Goal: Find contact information: Find contact information

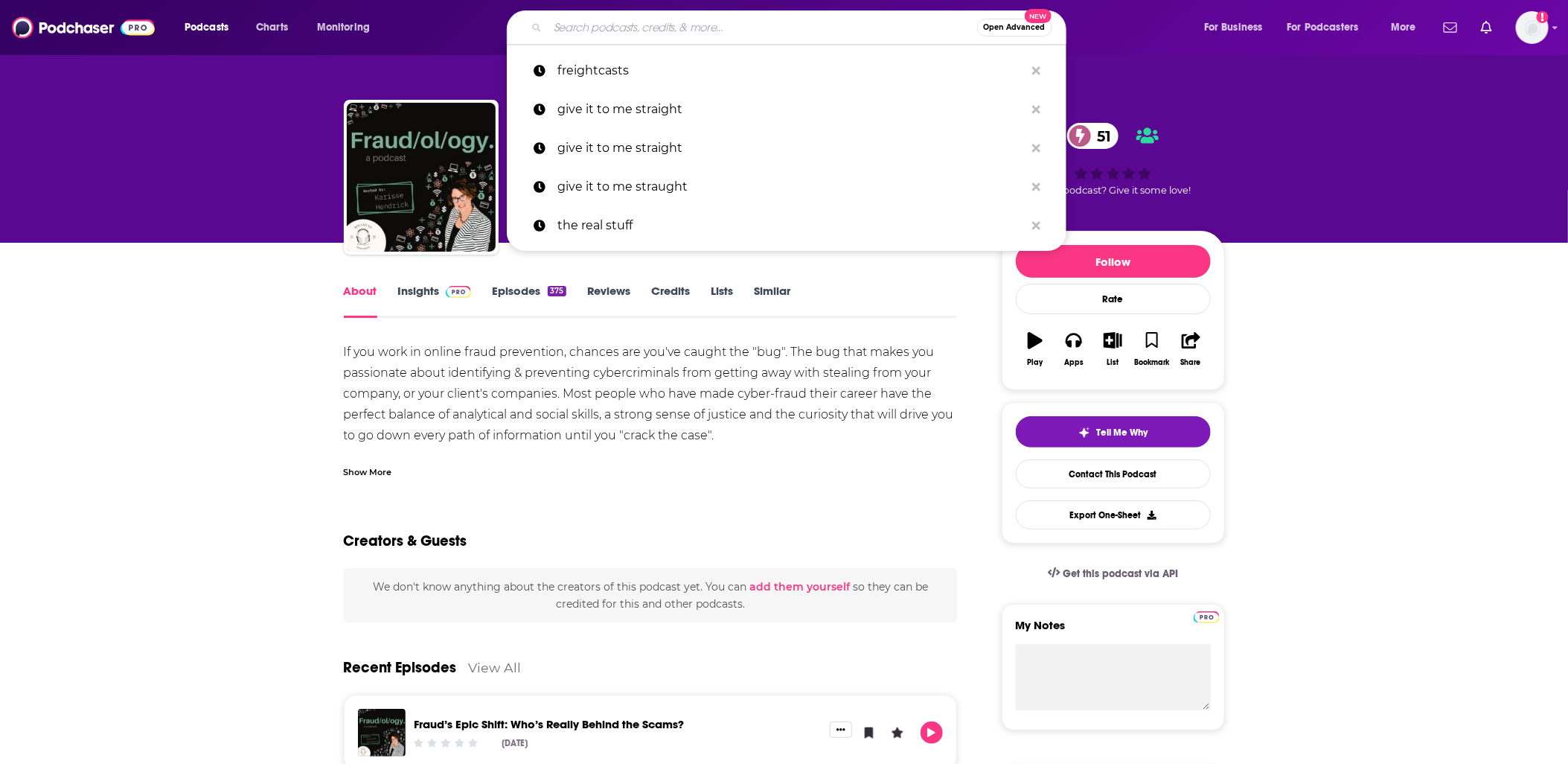
click at [603, 31] on input "Search podcasts, credits, & more..." at bounding box center [762, 28] width 429 height 24
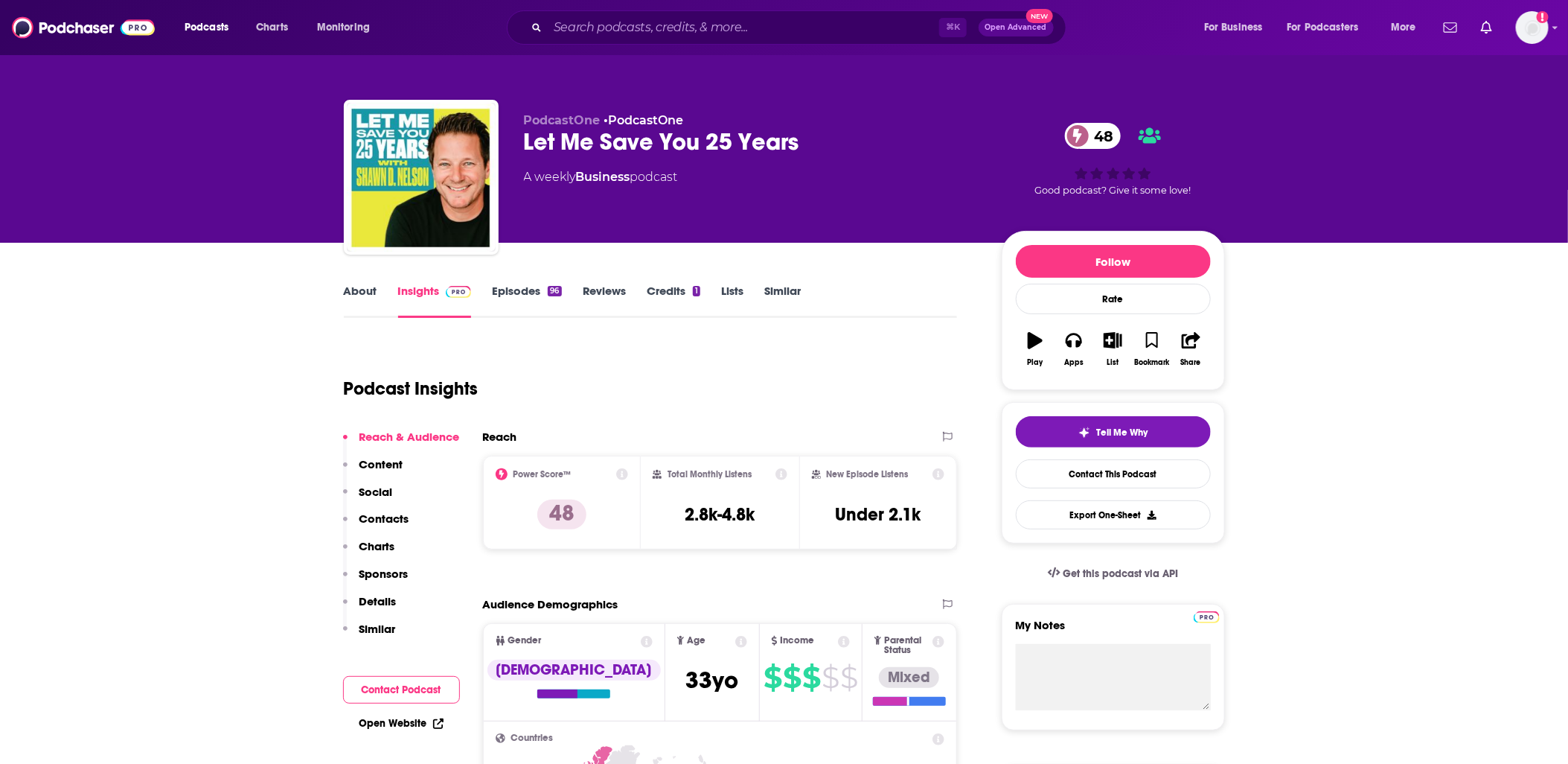
click at [708, 506] on h3 "2.8k-4.8k" at bounding box center [719, 515] width 70 height 22
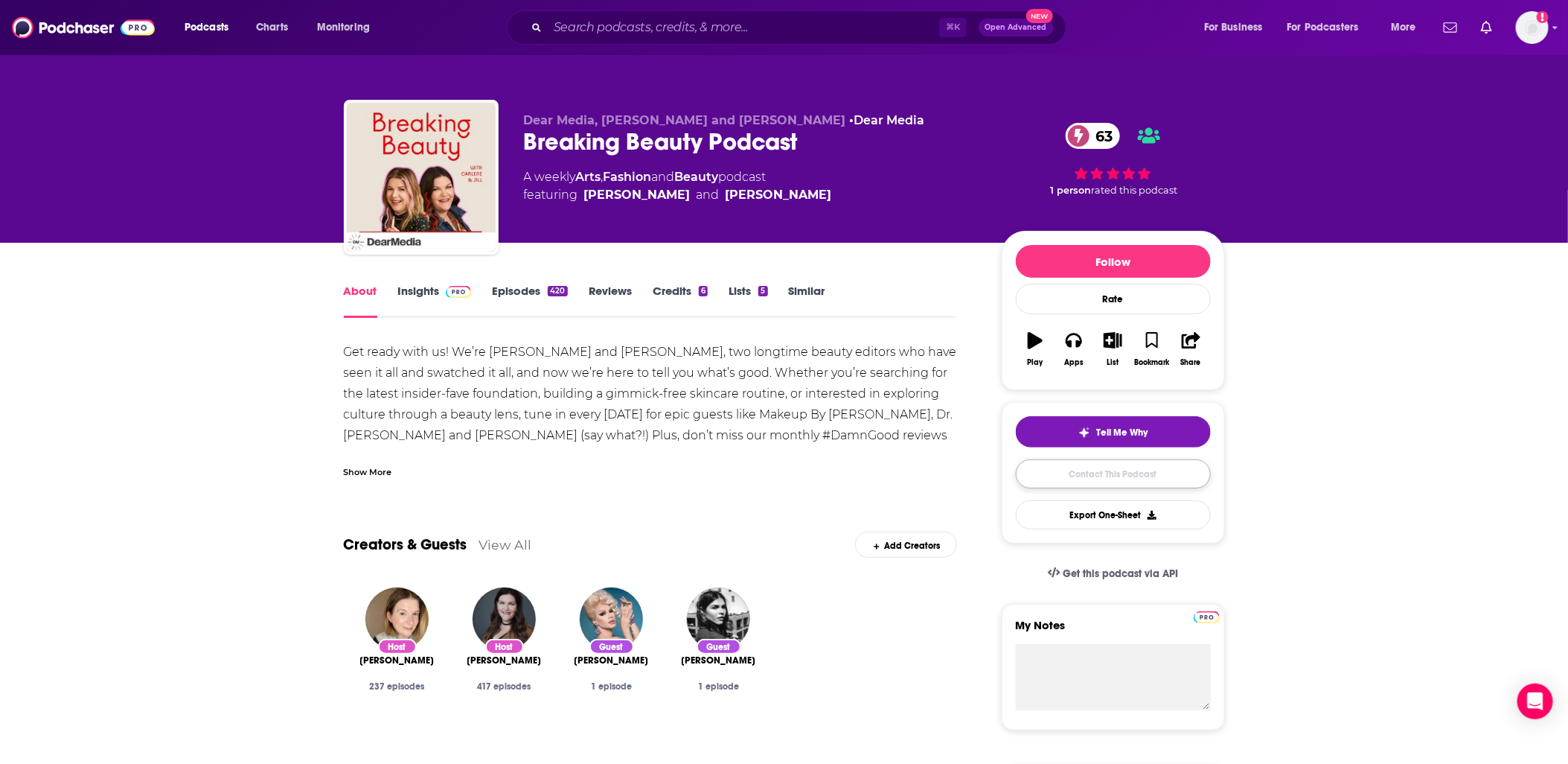
click at [1089, 474] on link "Contact This Podcast" at bounding box center [1113, 474] width 195 height 29
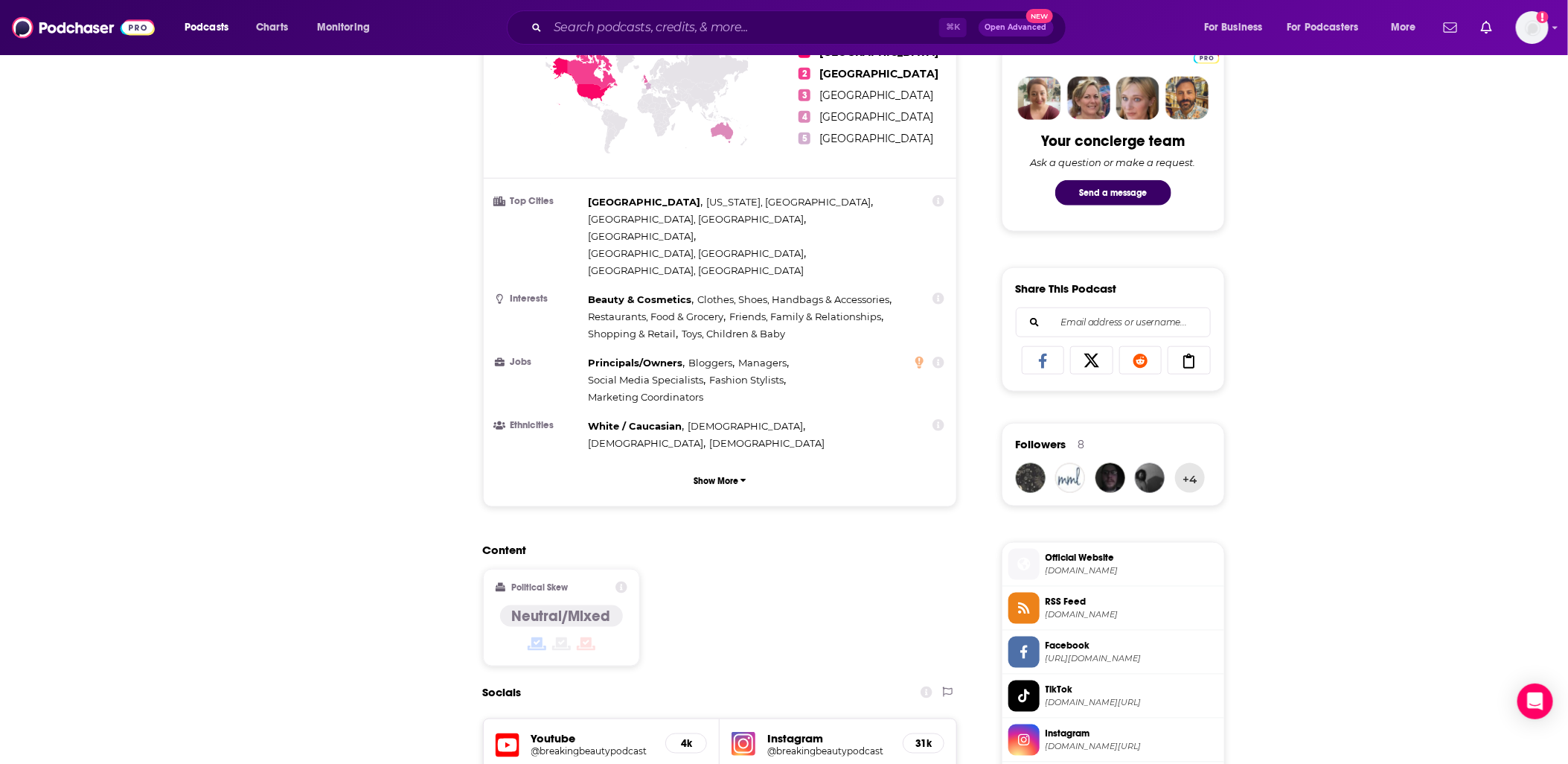
scroll to position [36, 0]
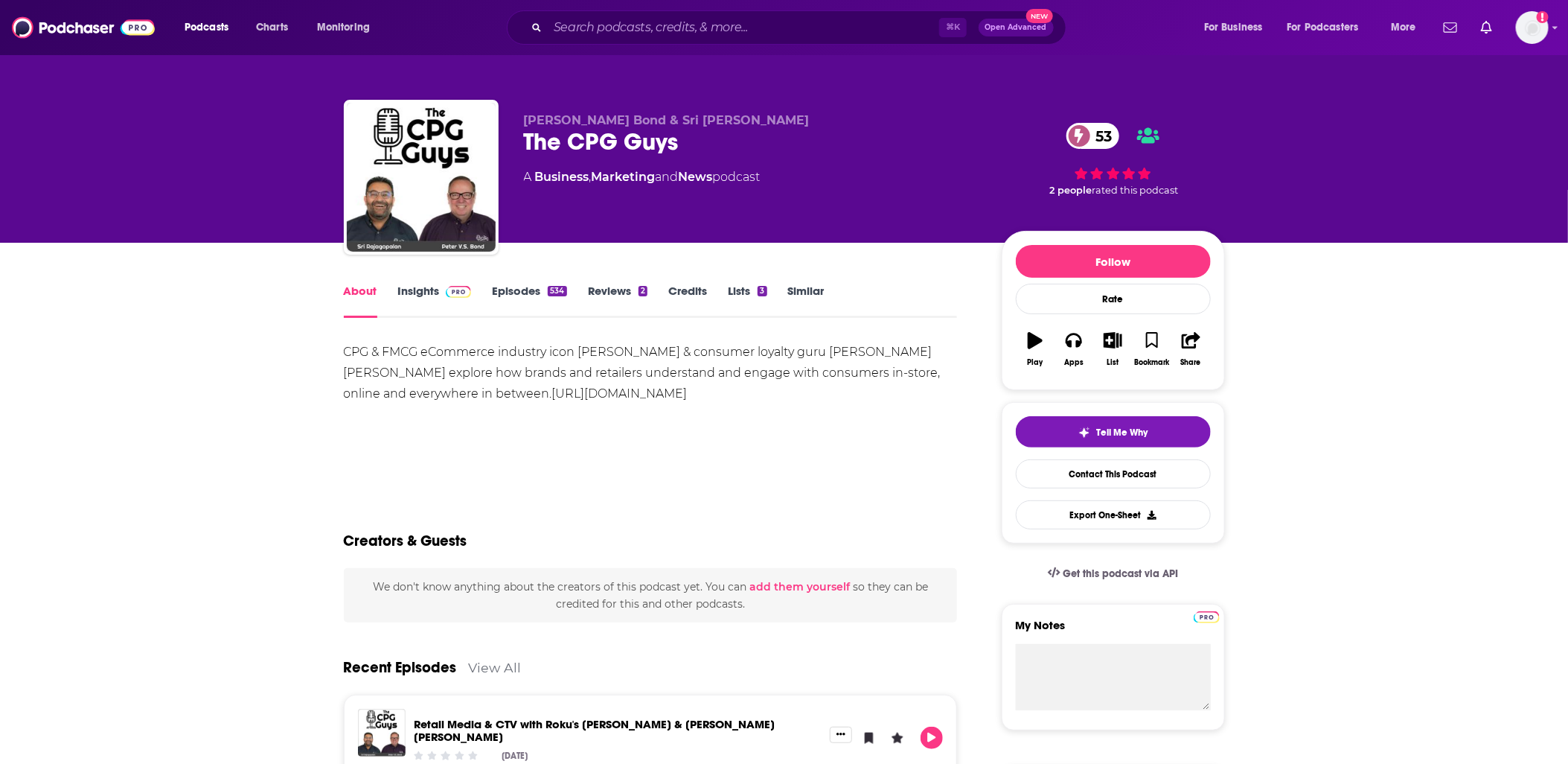
click at [402, 297] on link "Insights" at bounding box center [436, 300] width 74 height 34
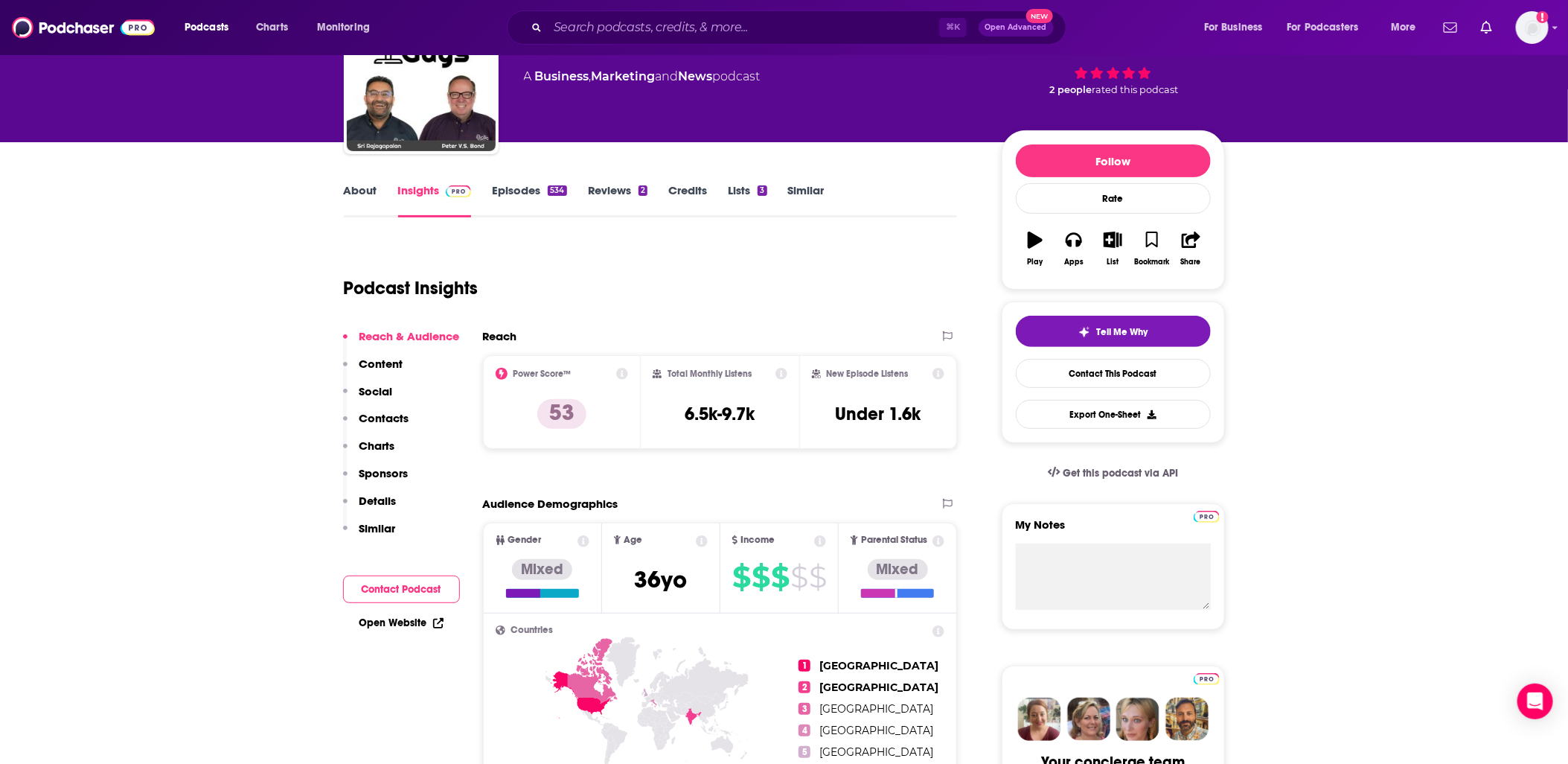
scroll to position [89, 0]
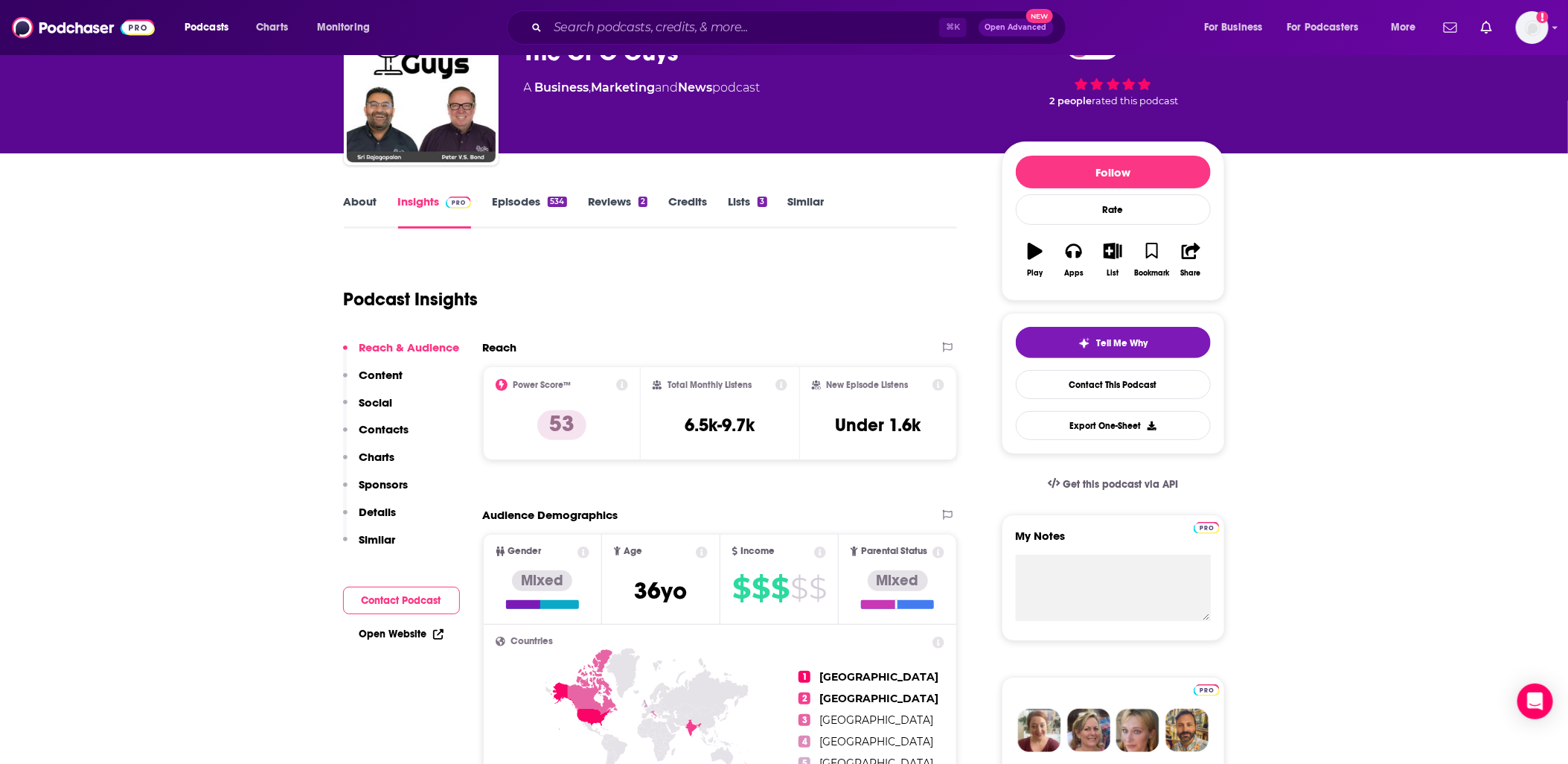
click at [354, 195] on link "About" at bounding box center [360, 211] width 33 height 34
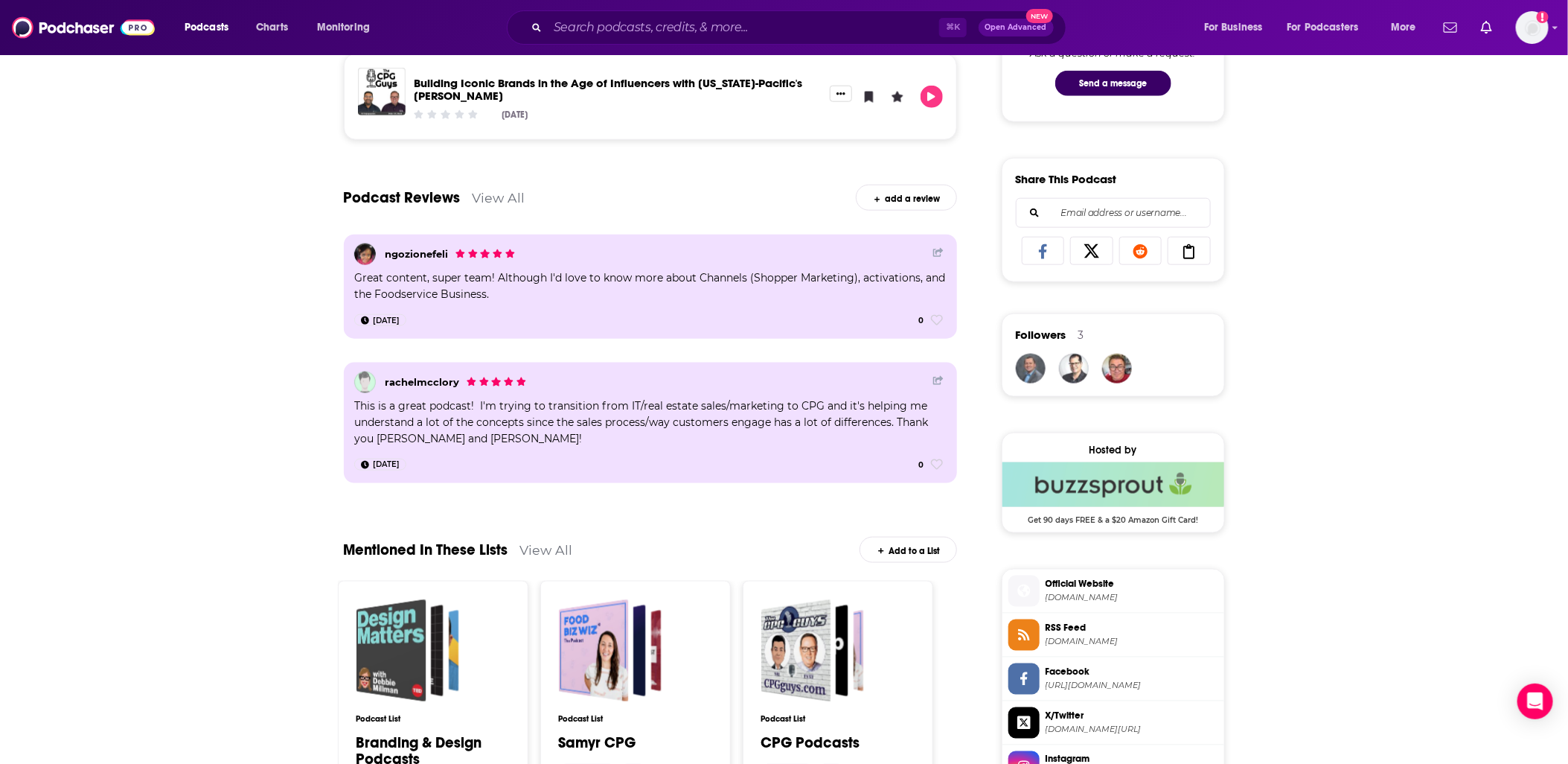
scroll to position [47, 0]
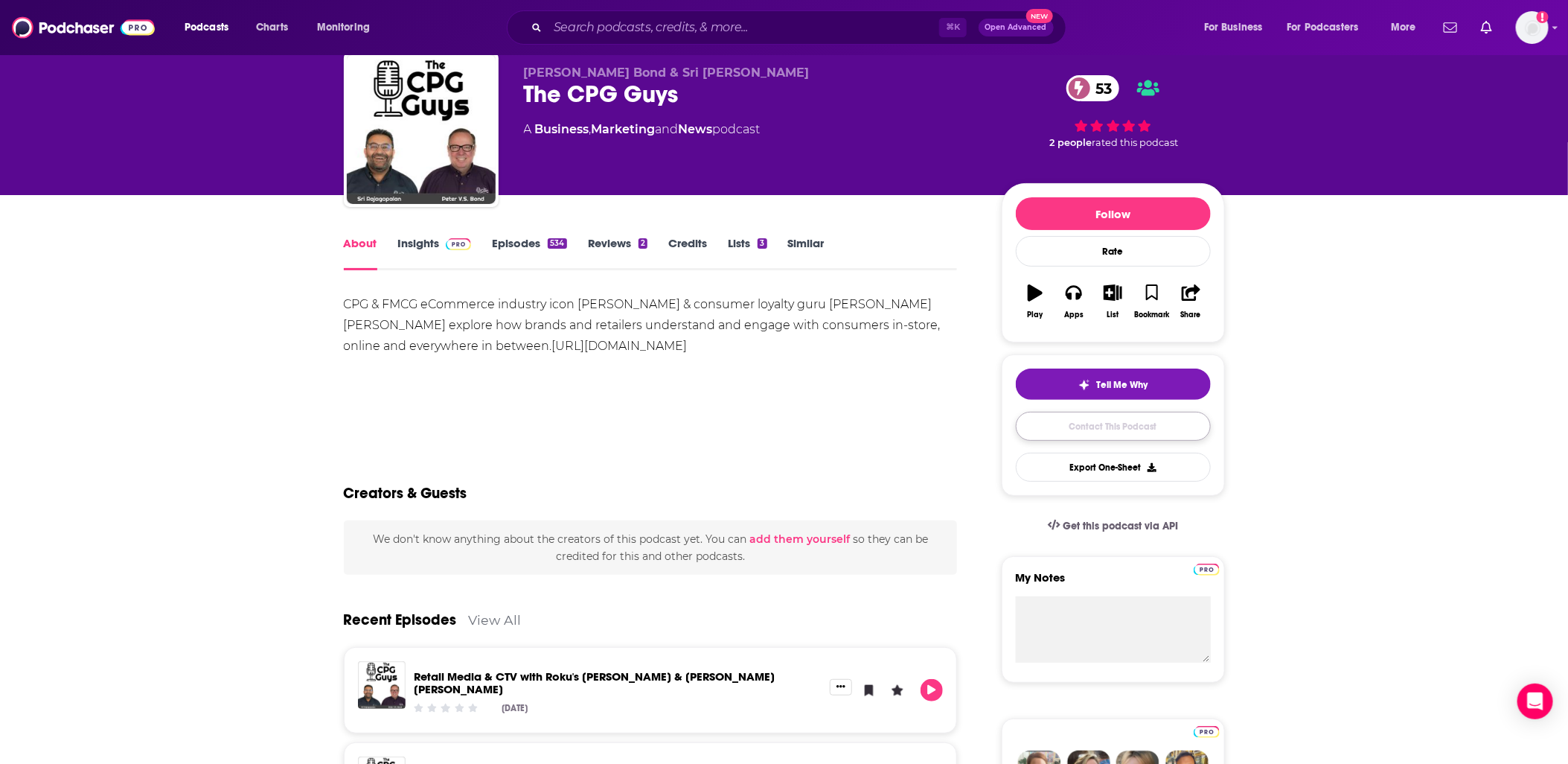
click at [1026, 412] on link "Contact This Podcast" at bounding box center [1113, 426] width 195 height 29
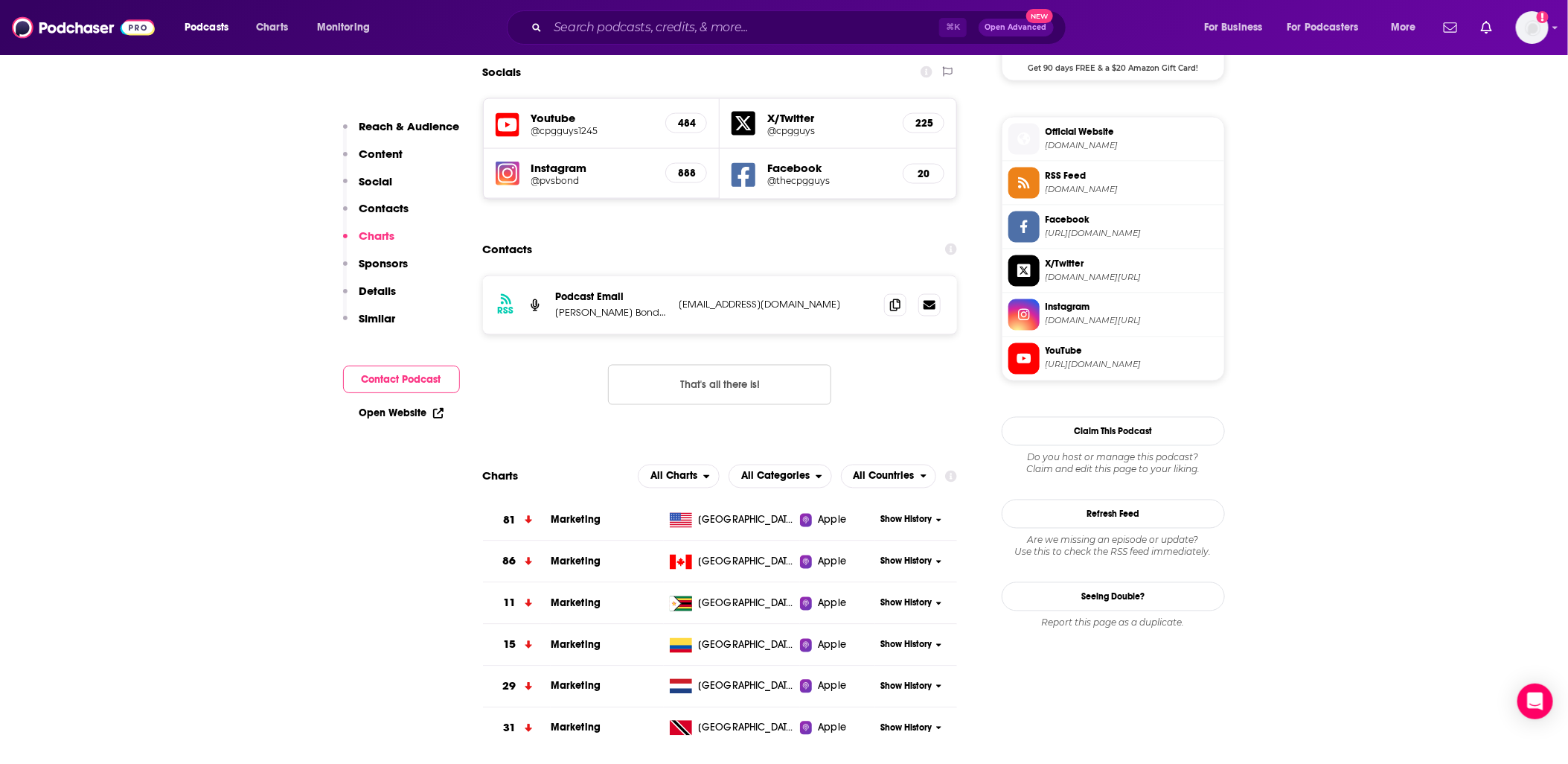
scroll to position [1246, 0]
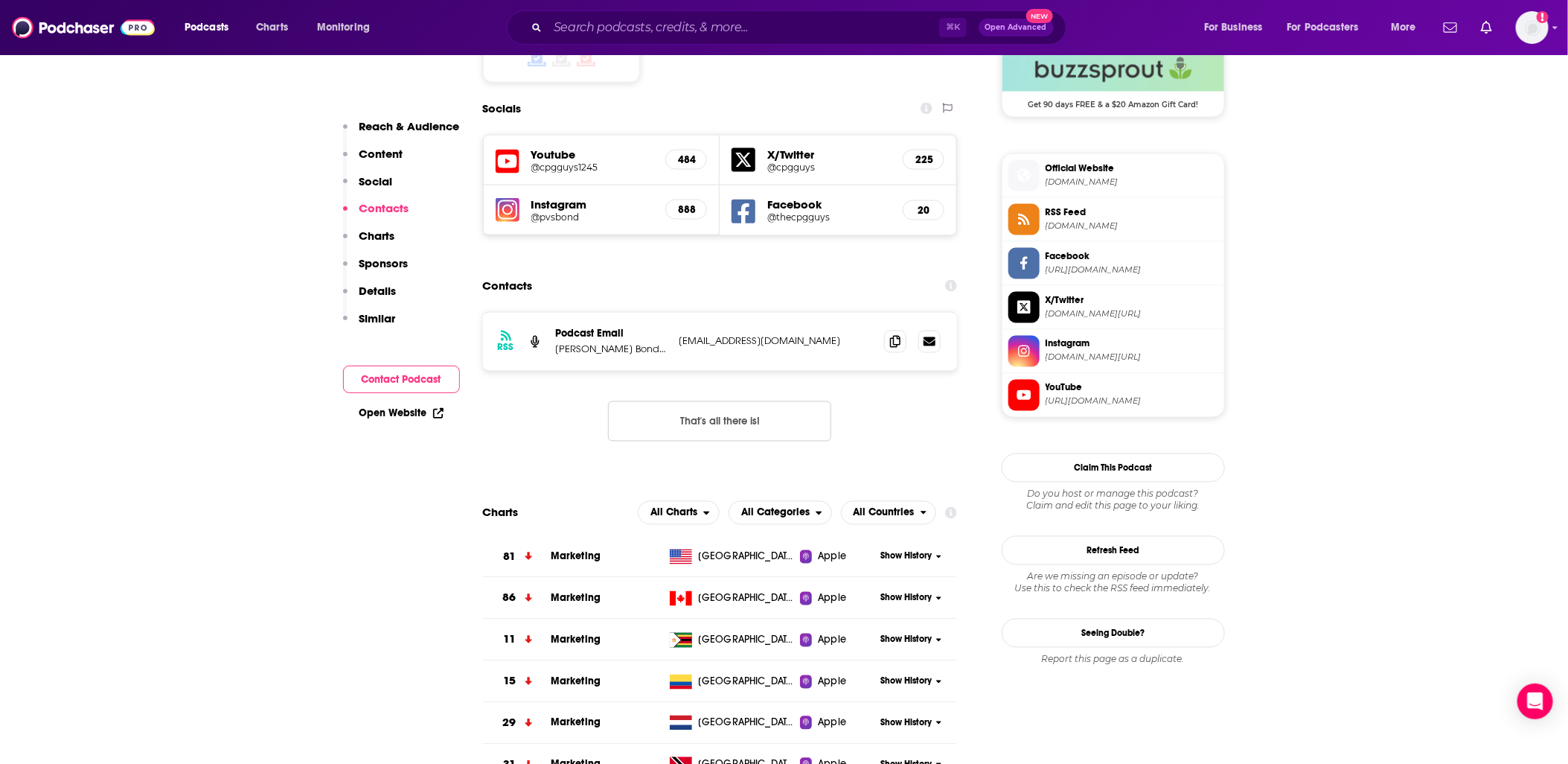
click at [615, 312] on div "RSS Podcast Email Peter V.S. Bond & Sri Rajagopalan pvsbond@gmail.com pvsbond@g…" at bounding box center [720, 341] width 474 height 58
click at [615, 343] on p "Peter V.S. Bond & Sri Rajagopalan" at bounding box center [612, 350] width 111 height 13
click at [561, 327] on p "Podcast Email" at bounding box center [612, 334] width 111 height 13
click at [581, 343] on p "Peter V.S. Bond & Sri Rajagopalan" at bounding box center [612, 350] width 111 height 13
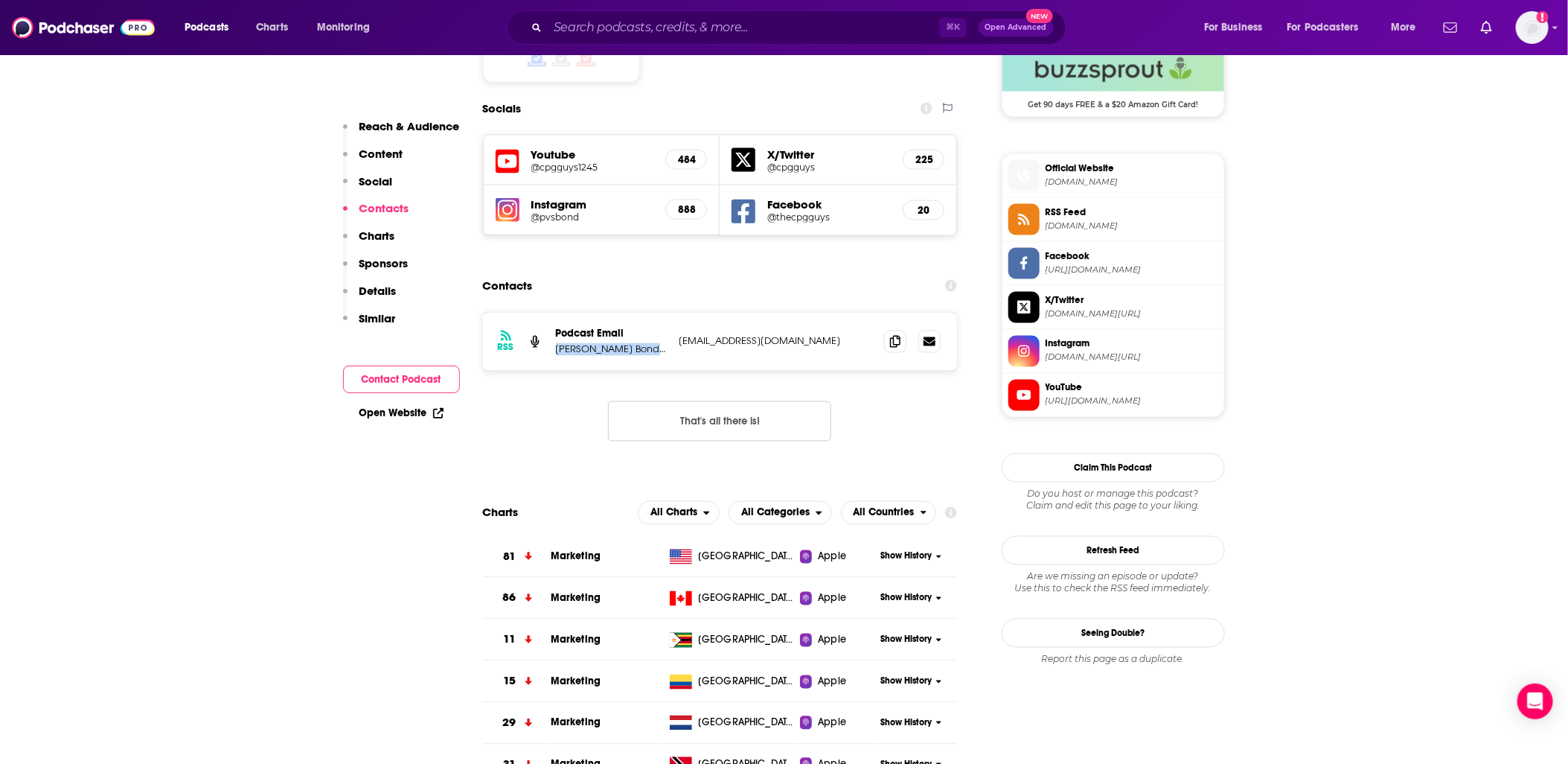
click at [581, 343] on p "Peter V.S. Bond & Sri Rajagopalan" at bounding box center [612, 350] width 111 height 13
